Goal: Task Accomplishment & Management: Complete application form

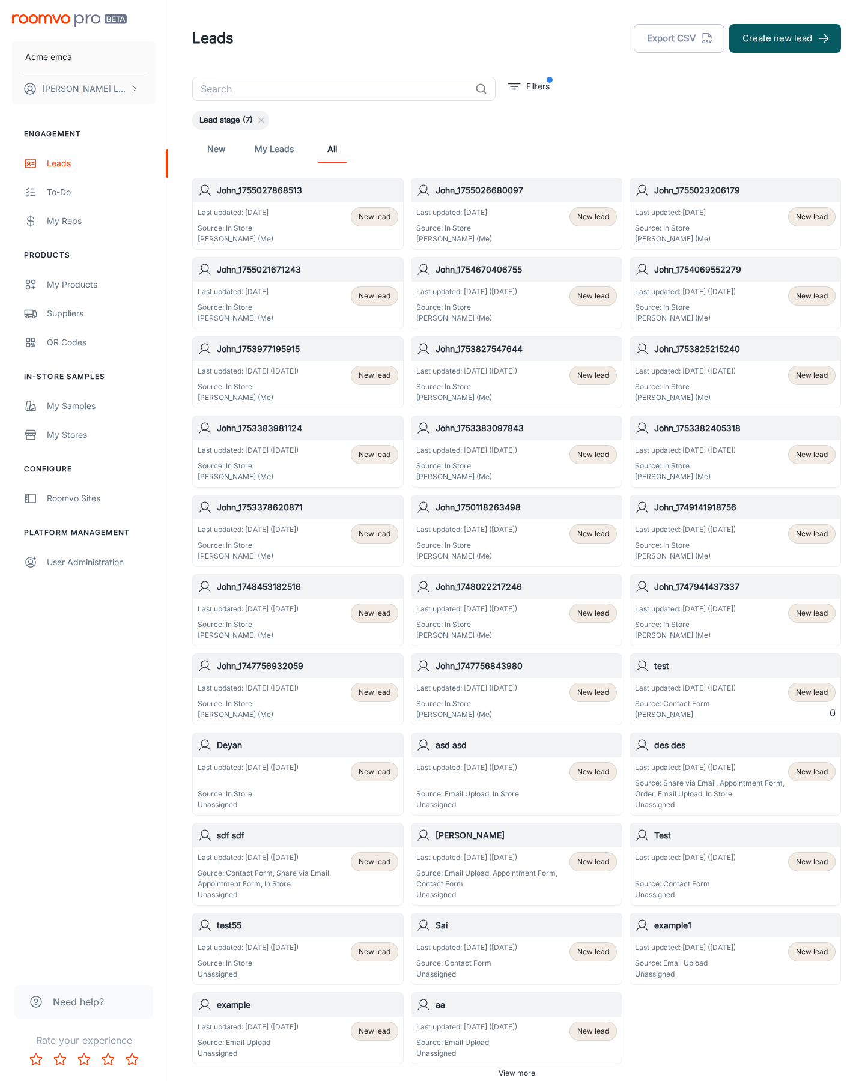
click at [785, 38] on button "Create new lead" at bounding box center [785, 38] width 112 height 29
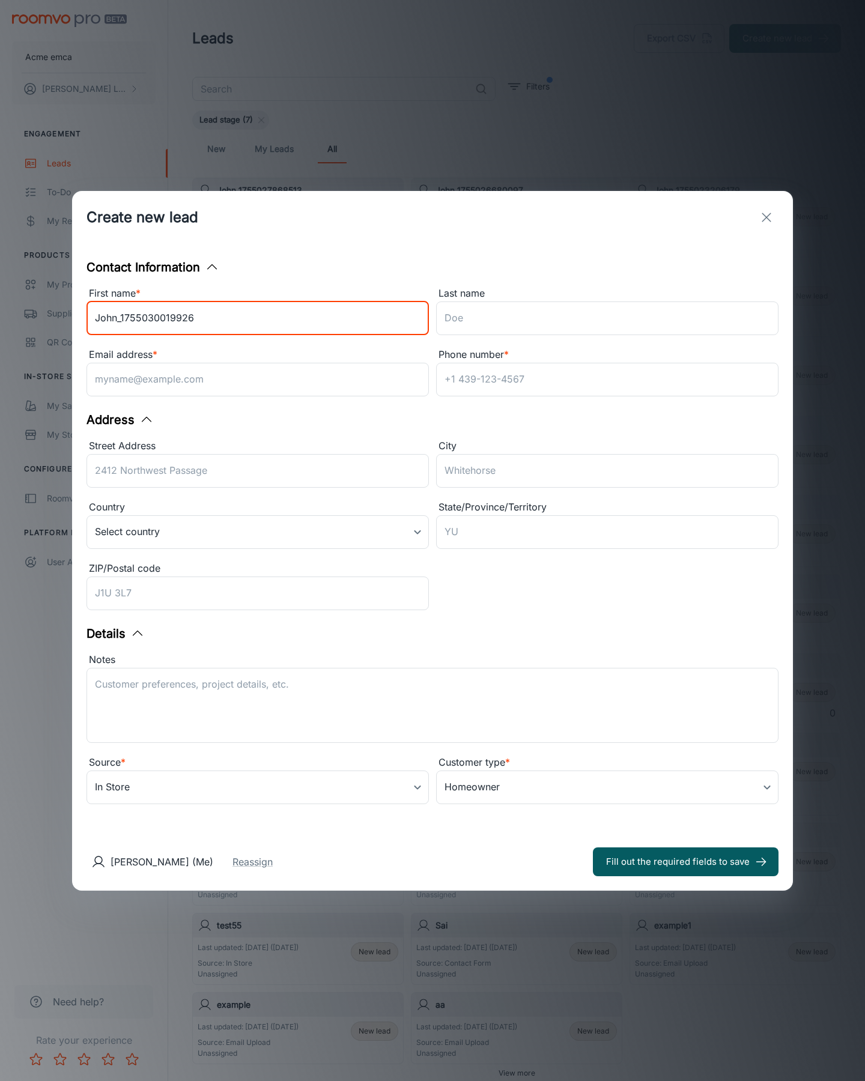
type input "John_1755030019926"
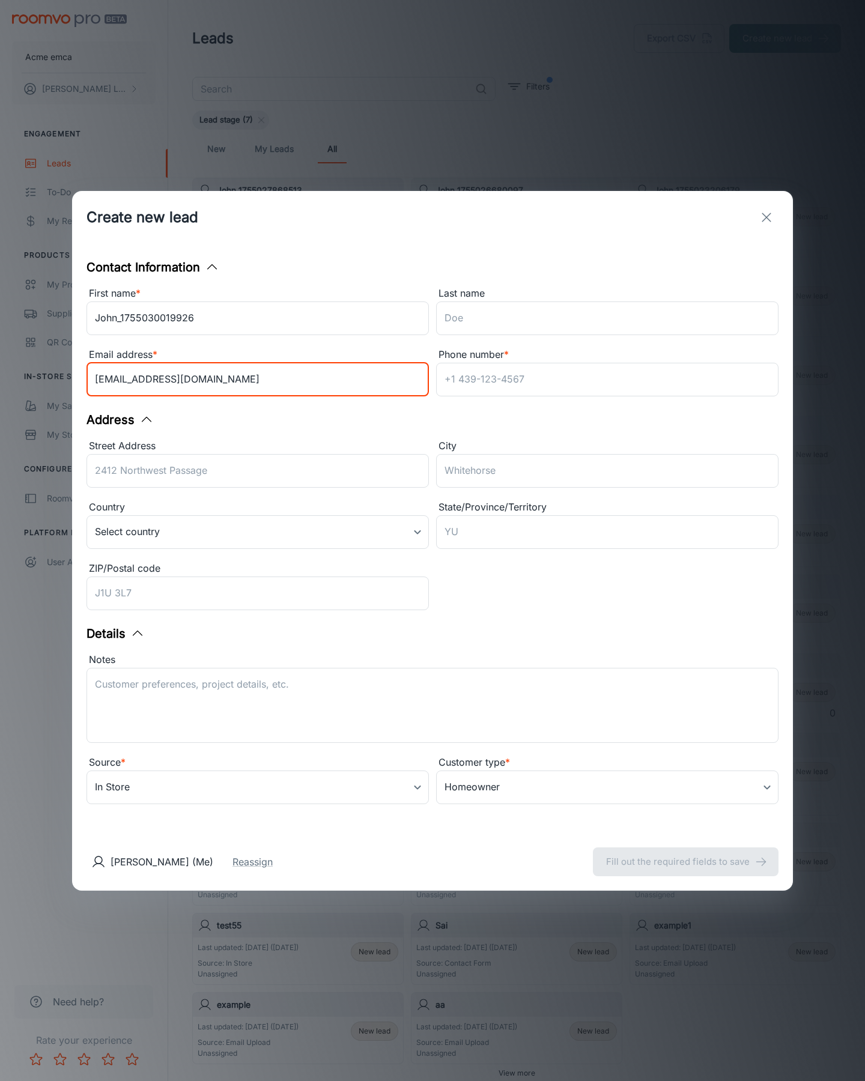
type input "[EMAIL_ADDRESS][DOMAIN_NAME]"
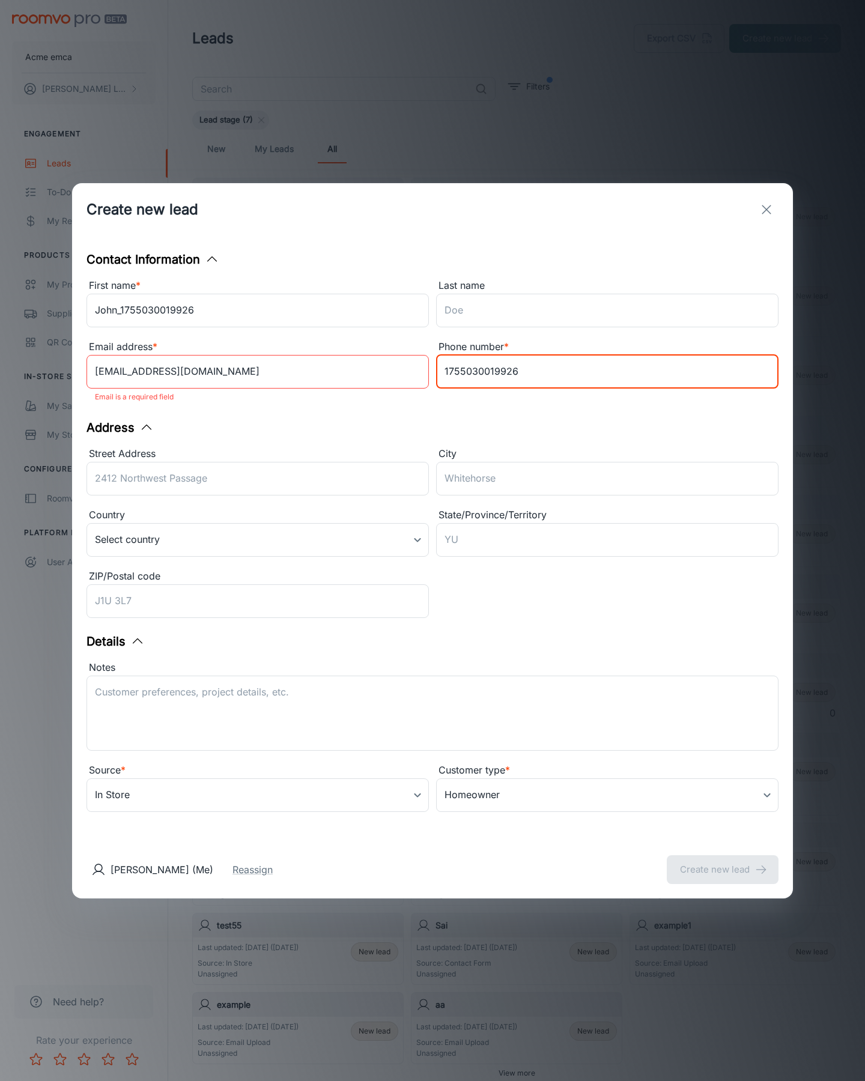
type input "1755030019926"
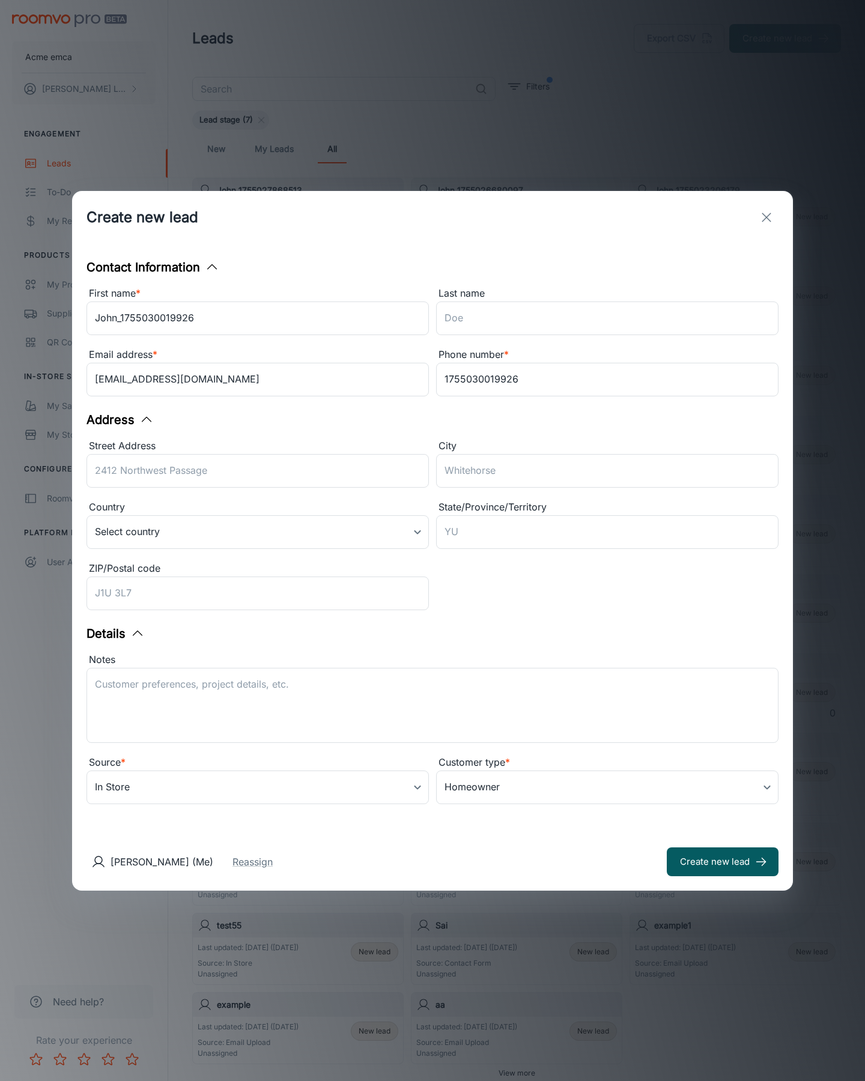
click at [722, 861] on button "Create new lead" at bounding box center [722, 861] width 112 height 29
